Goal: Check status: Check status

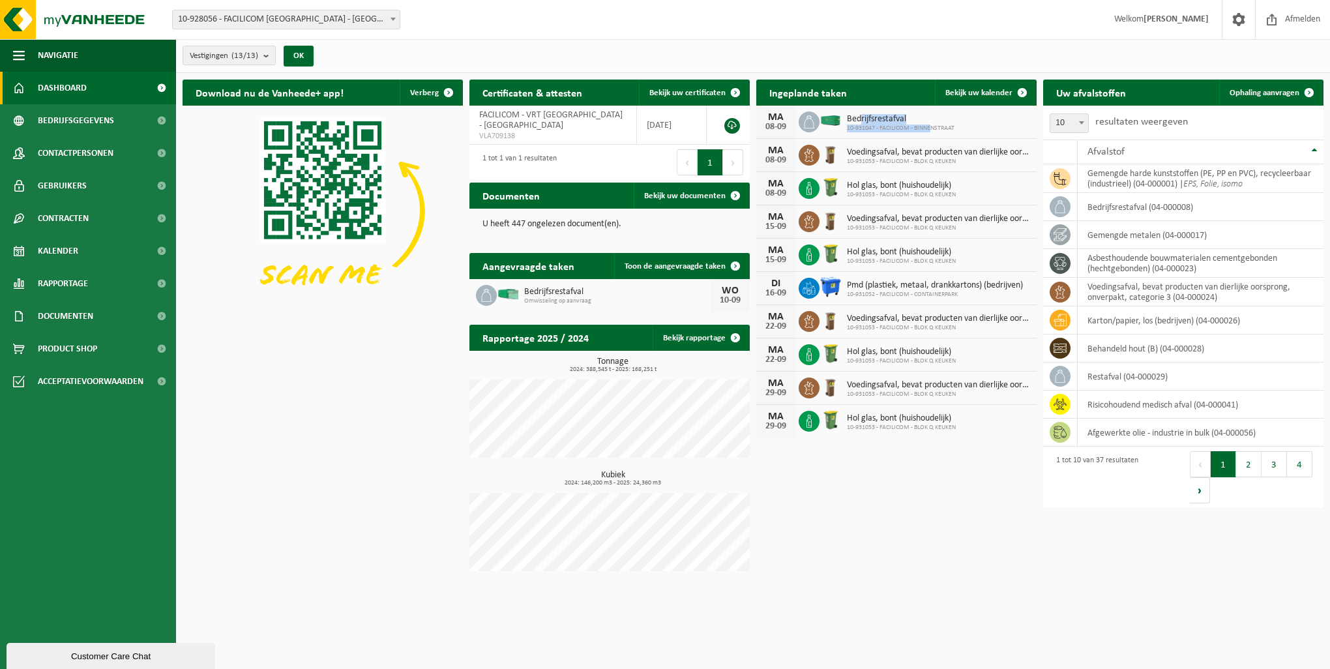
drag, startPoint x: 858, startPoint y: 119, endPoint x: 932, endPoint y: 126, distance: 74.0
click at [932, 126] on div "Bedrijfsrestafval 10-931047 - FACILICOM - BINNENSTRAAT" at bounding box center [897, 122] width 114 height 20
click at [932, 126] on span "10-931047 - FACILICOM - BINNENSTRAAT" at bounding box center [901, 128] width 108 height 8
click at [931, 126] on span "10-931047 - FACILICOM - BINNENSTRAAT" at bounding box center [901, 128] width 108 height 8
click at [744, 263] on span at bounding box center [735, 266] width 26 height 26
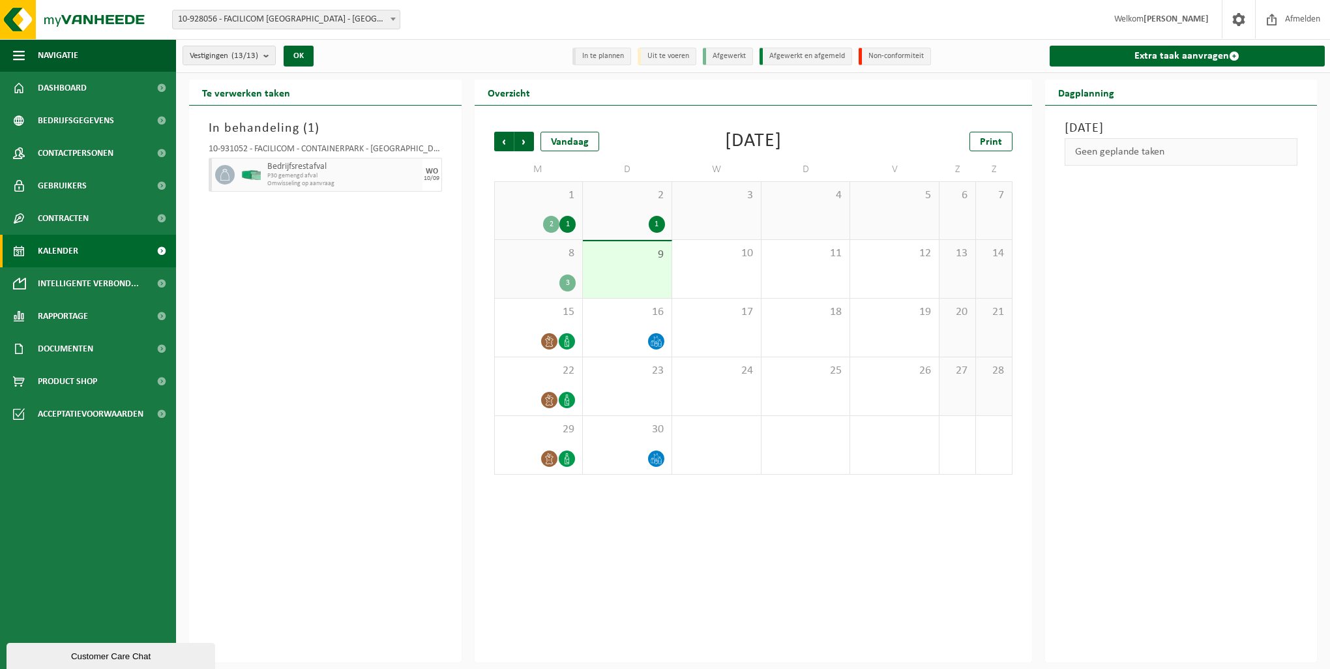
click at [272, 262] on div "In behandeling ( 1 ) 10-931052 - FACILICOM - CONTAINERPARK - SCHAARBEEK Bedrijf…" at bounding box center [325, 384] width 272 height 557
click at [308, 177] on span "P30 gemengd afval" at bounding box center [333, 176] width 132 height 8
click at [224, 162] on div at bounding box center [223, 175] width 29 height 34
